Goal: Register for event/course

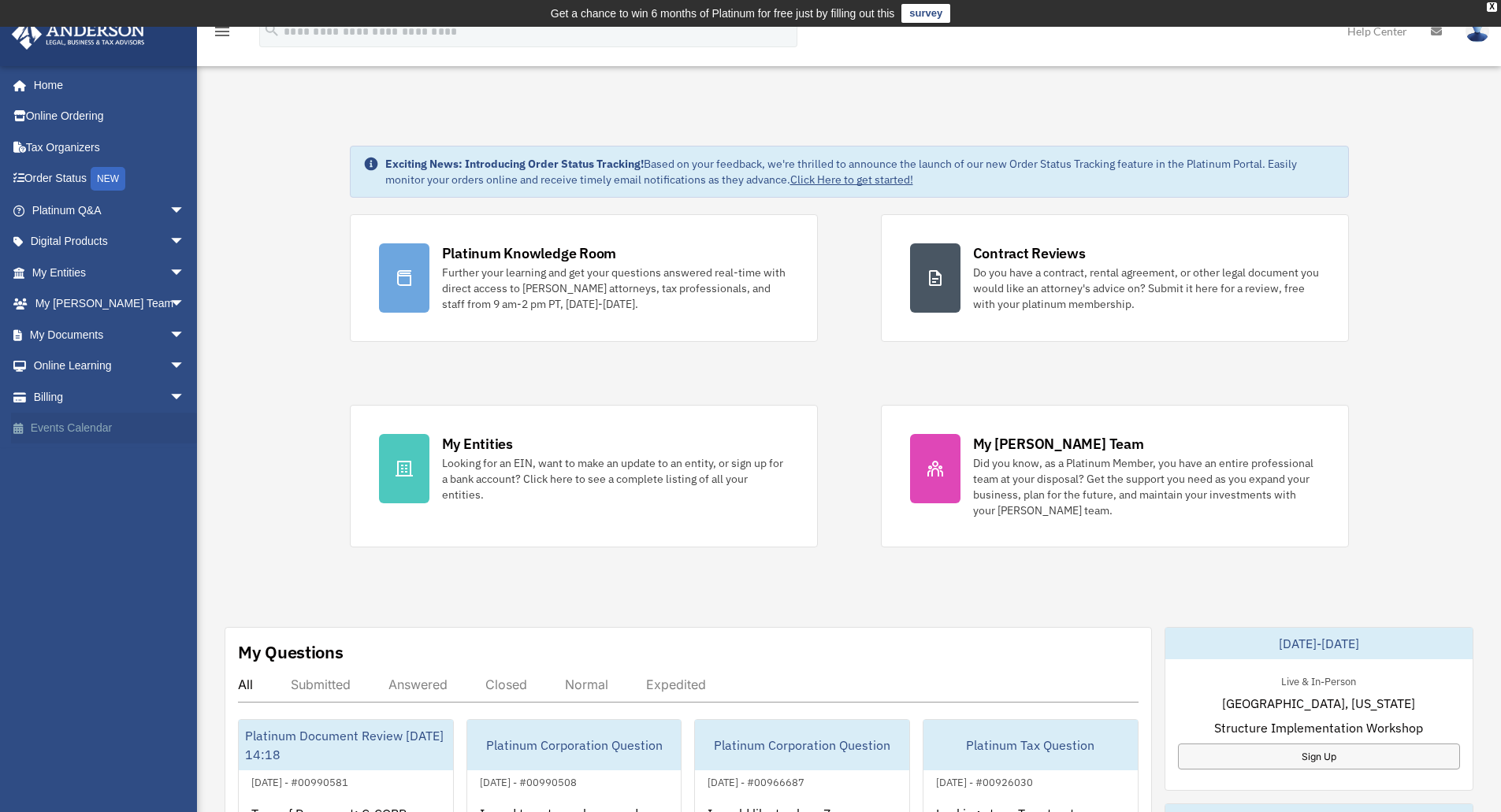
click at [71, 428] on link "Events Calendar" at bounding box center [109, 429] width 198 height 32
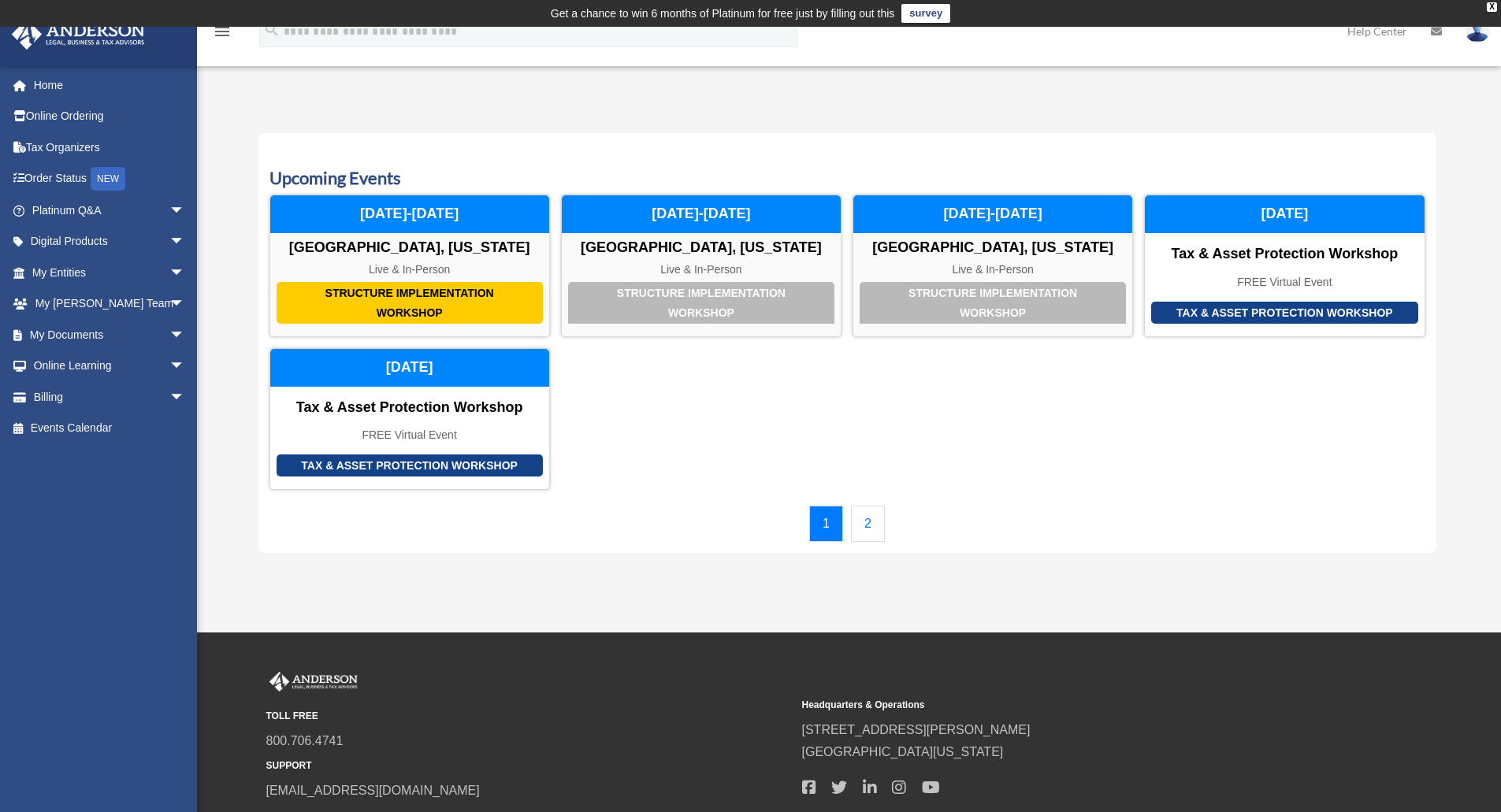
click at [867, 529] on link "2" at bounding box center [867, 524] width 34 height 37
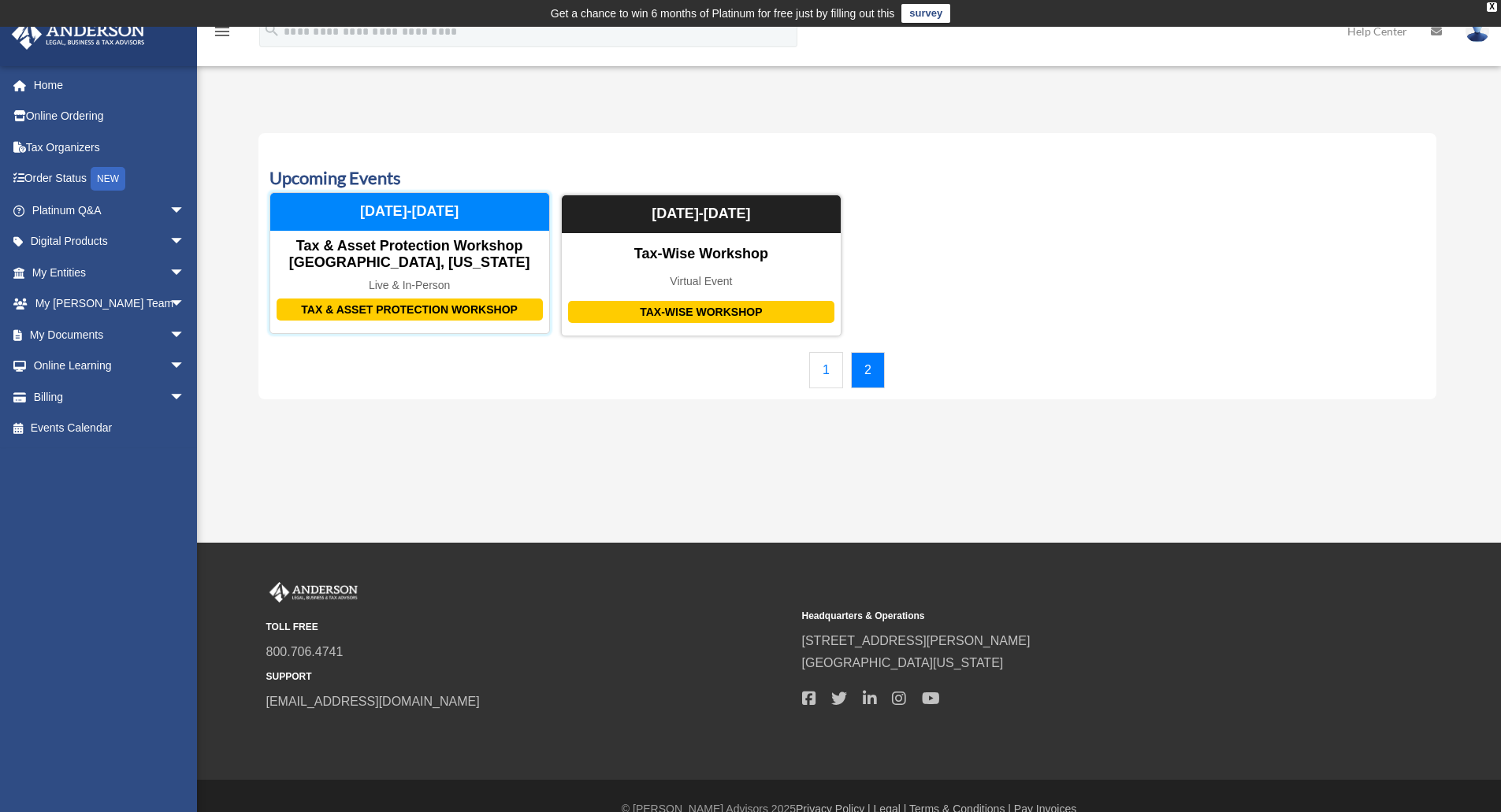
click at [411, 261] on div "Tax & Asset Protection Workshop [GEOGRAPHIC_DATA], [US_STATE]" at bounding box center [410, 254] width 279 height 34
